Goal: Download file/media

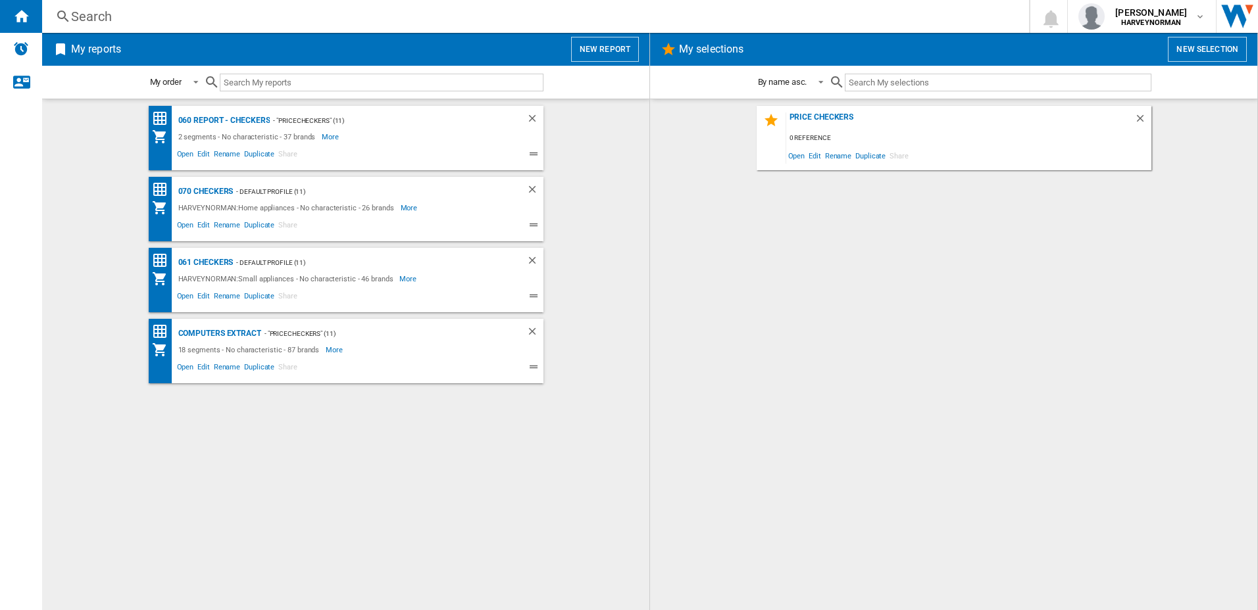
click at [284, 434] on div "060 report - Checkers - "PriceCheckers" (11) 2 segments - No characteristic - 3…" at bounding box center [345, 355] width 581 height 498
click at [216, 335] on div "Computers extract" at bounding box center [218, 334] width 86 height 16
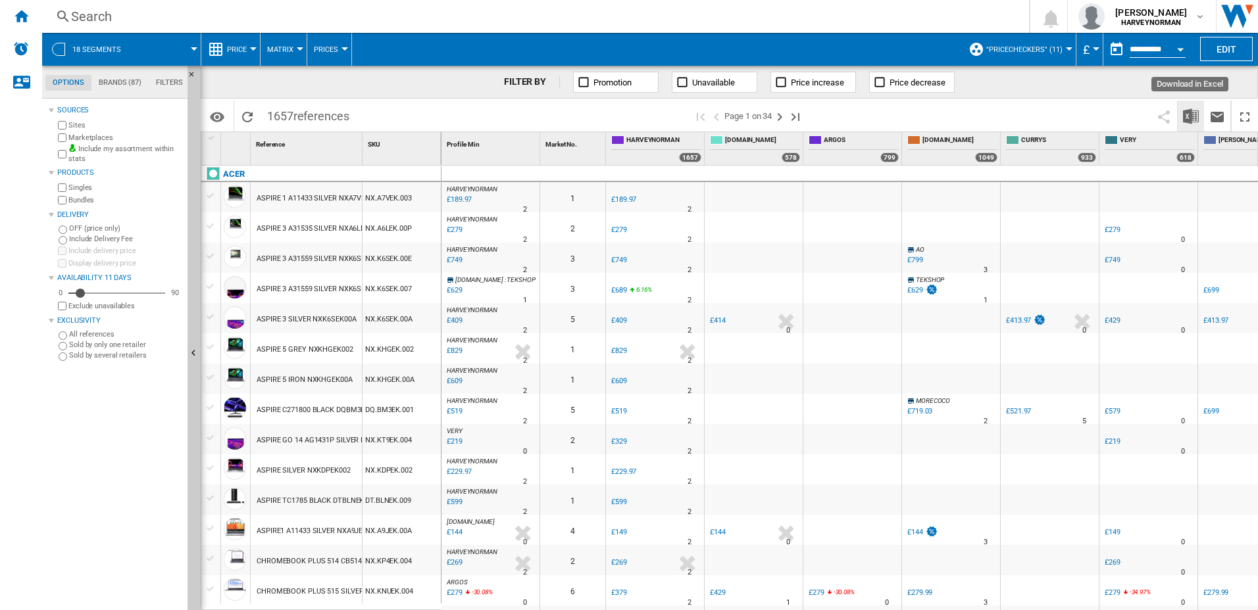
click at [1190, 114] on img "Download in Excel" at bounding box center [1191, 117] width 16 height 16
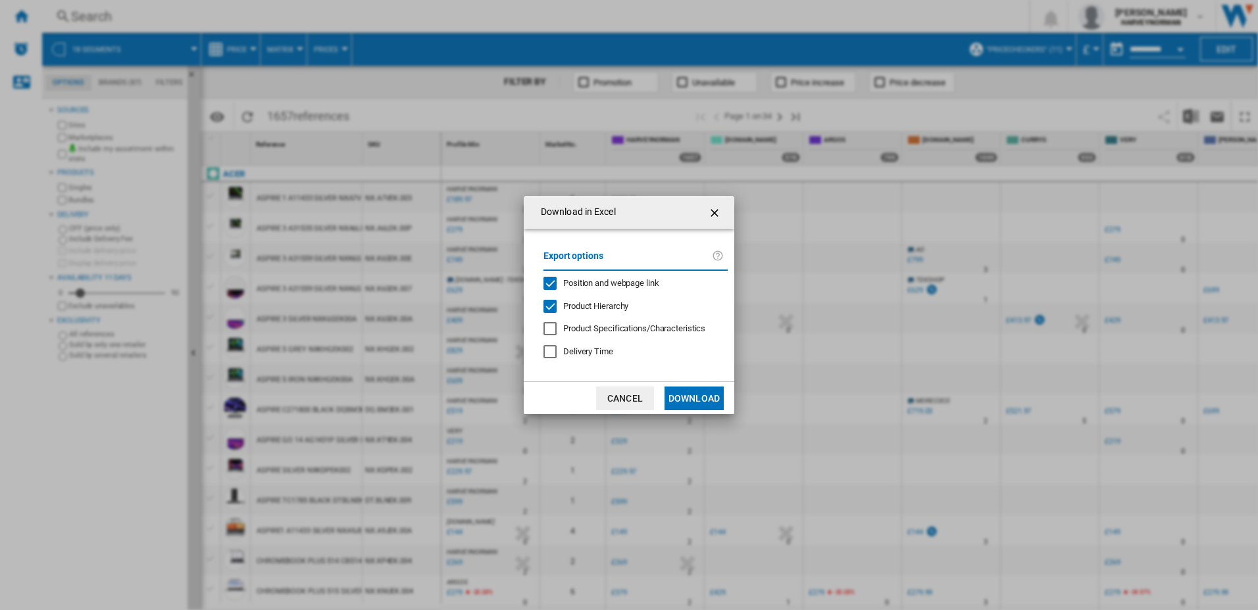
click at [685, 395] on button "Download" at bounding box center [693, 399] width 59 height 24
